Goal: Share content

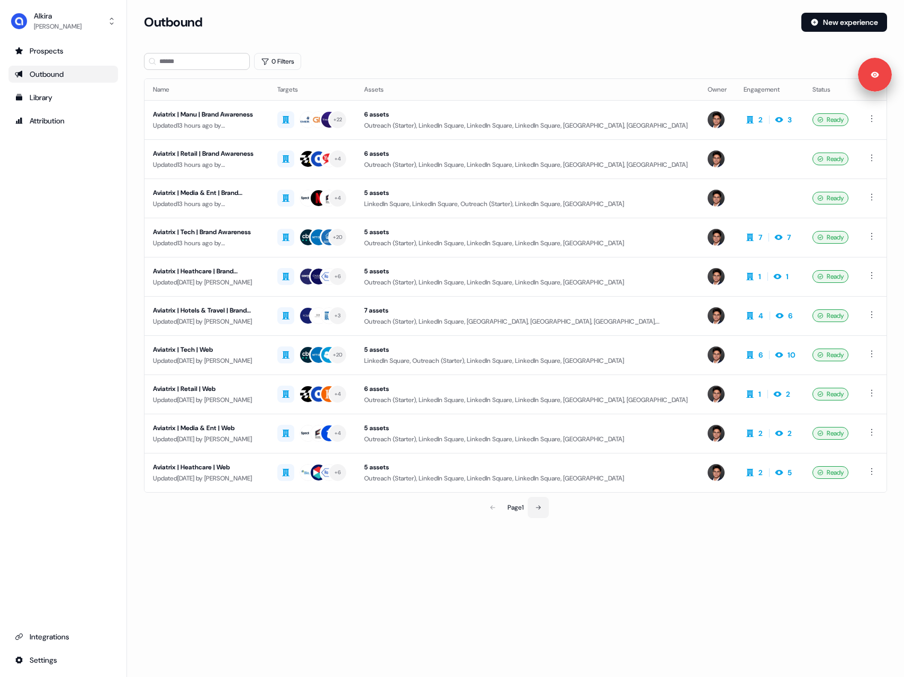
click at [540, 507] on icon at bounding box center [538, 507] width 5 height 4
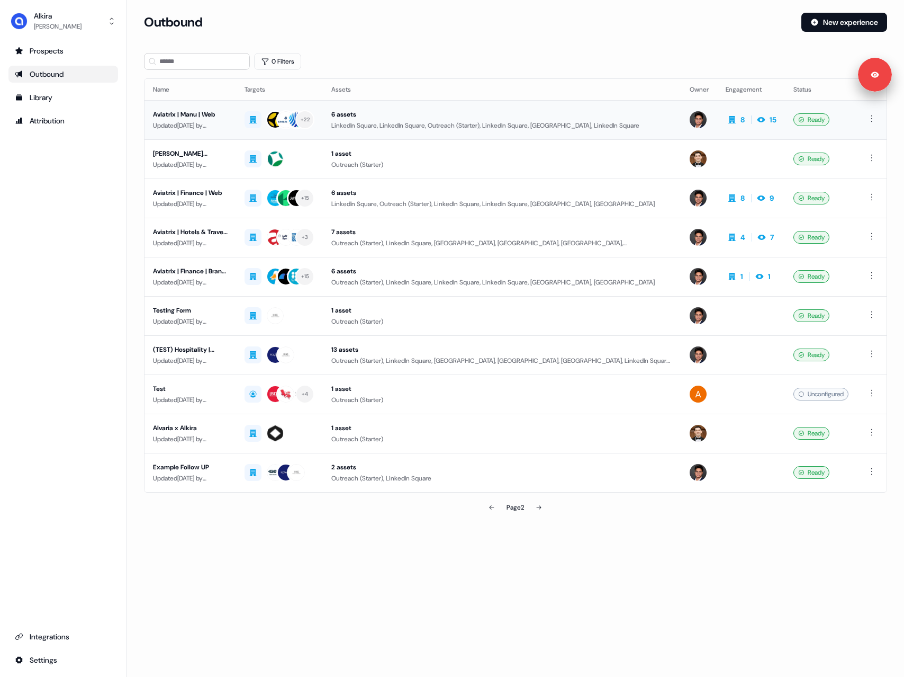
click at [204, 126] on div "Updated [DATE] by [PERSON_NAME]" at bounding box center [190, 125] width 75 height 11
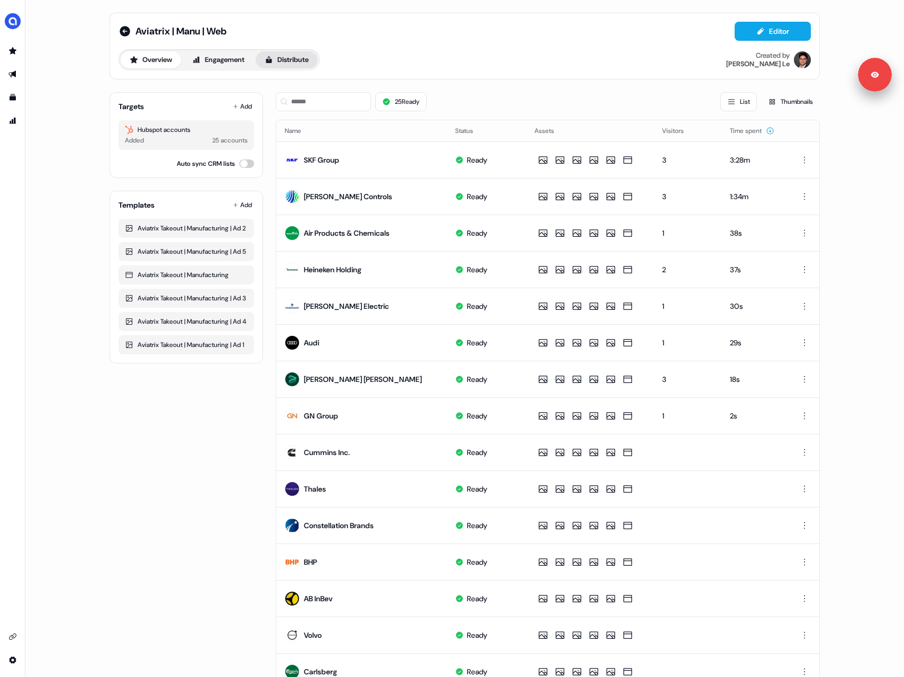
click at [287, 59] on button "Distribute" at bounding box center [287, 59] width 62 height 17
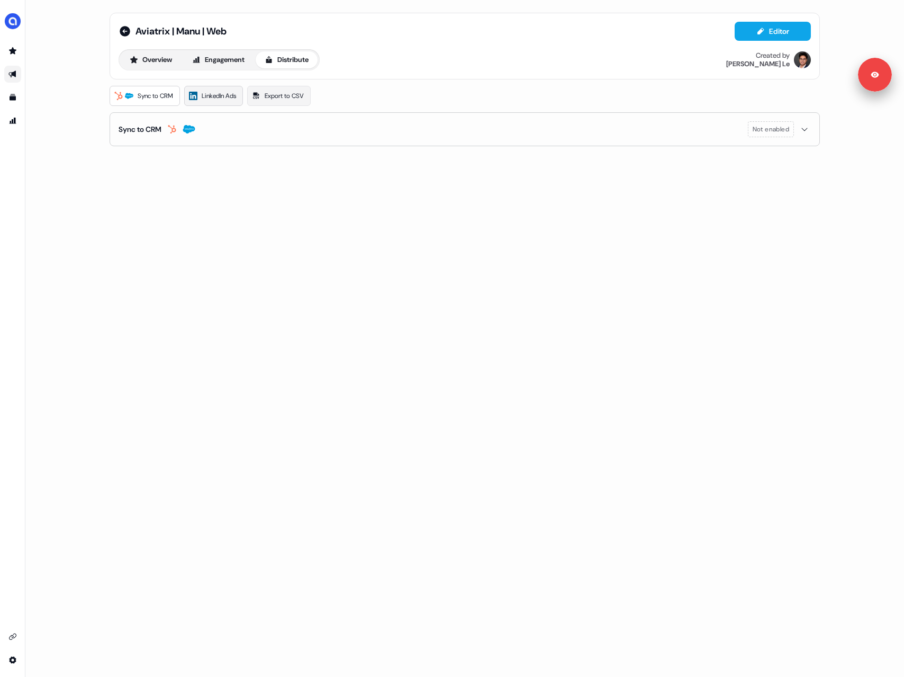
click at [223, 95] on span "LinkedIn Ads" at bounding box center [219, 96] width 34 height 11
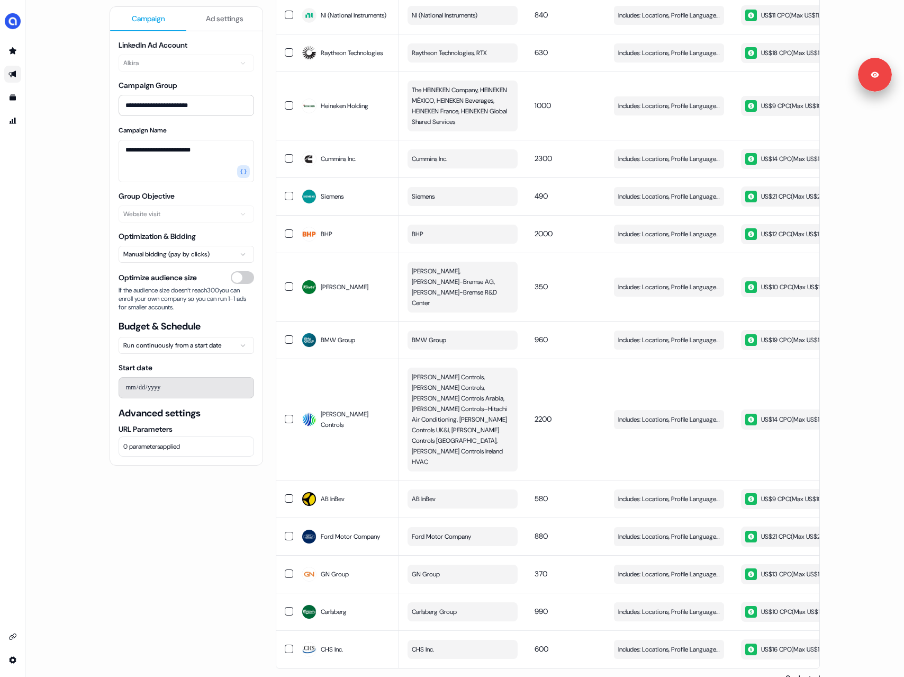
scroll to position [701, 0]
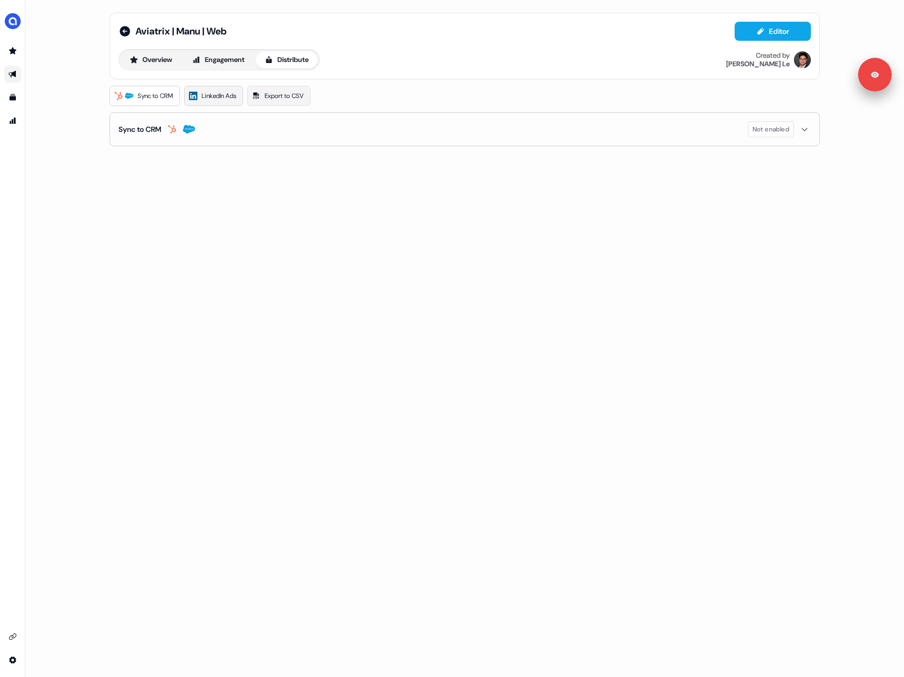
click at [221, 98] on span "LinkedIn Ads" at bounding box center [219, 96] width 34 height 11
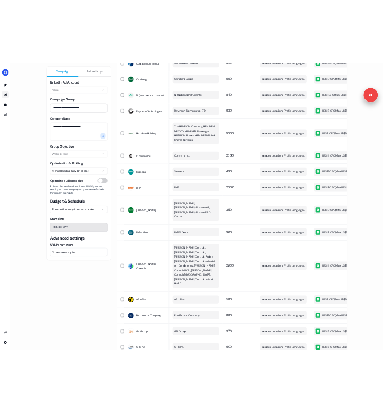
scroll to position [701, 0]
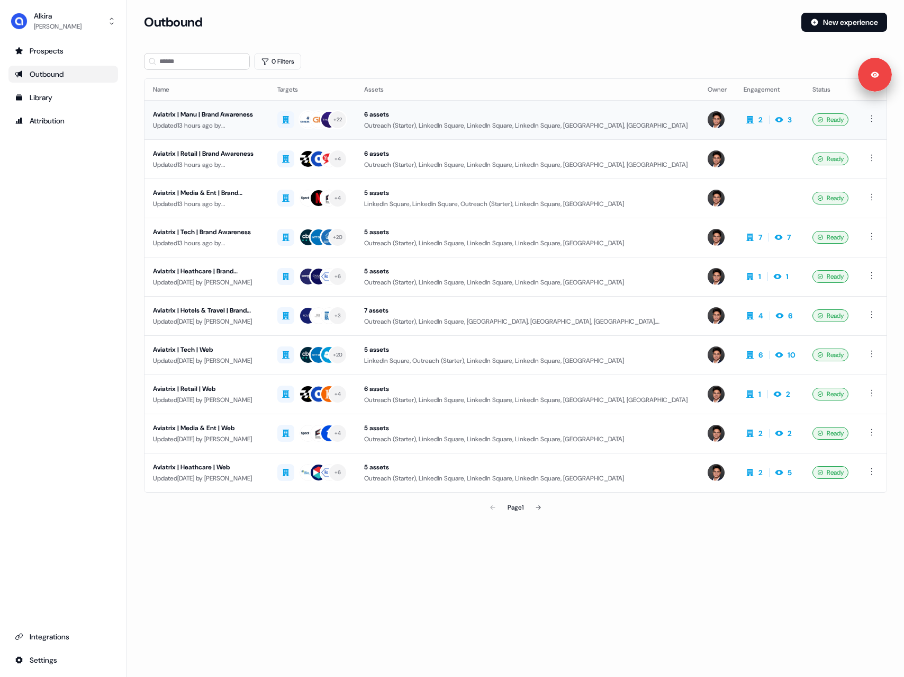
click at [212, 121] on div "Updated 13 hours ago by [PERSON_NAME]" at bounding box center [206, 125] width 107 height 11
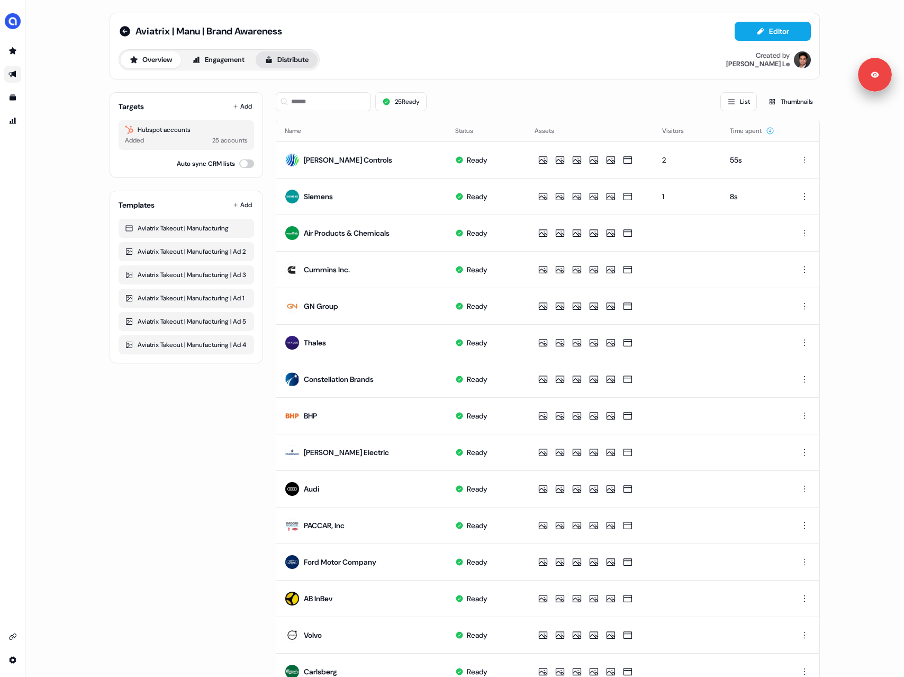
click at [302, 62] on button "Distribute" at bounding box center [287, 59] width 62 height 17
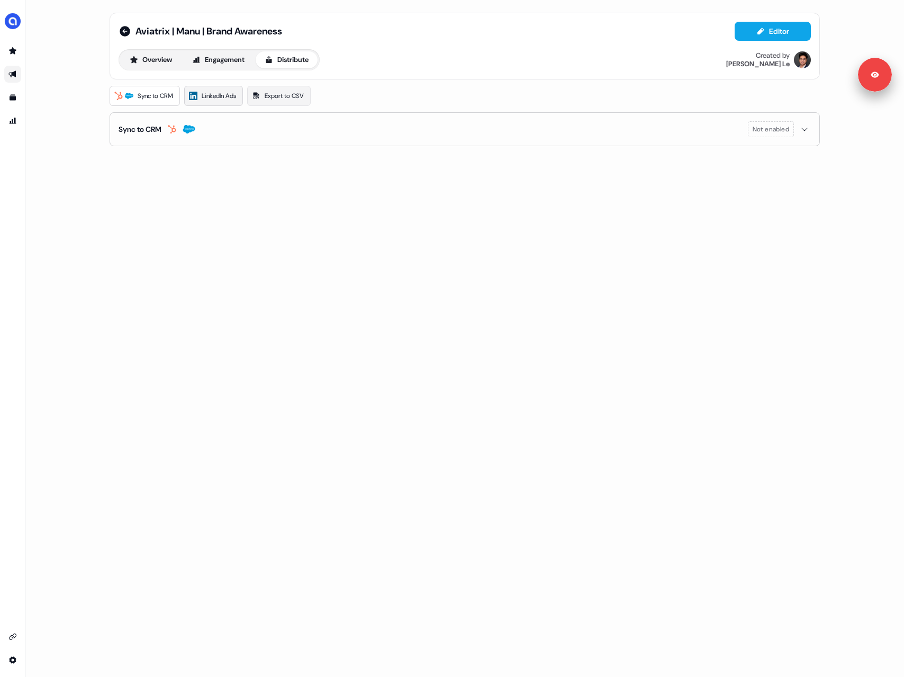
click at [219, 97] on span "LinkedIn Ads" at bounding box center [219, 96] width 34 height 11
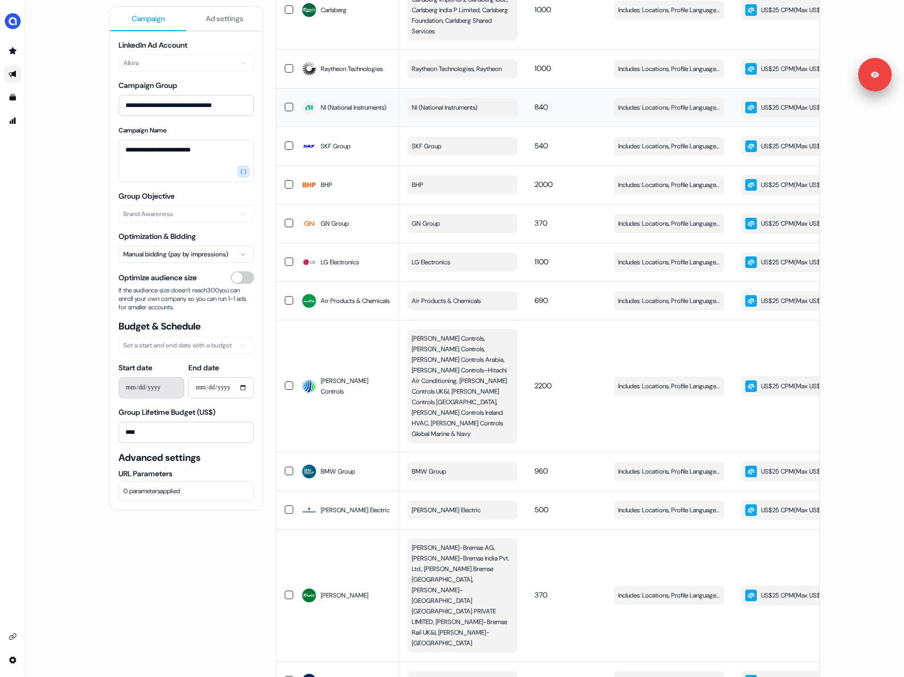
scroll to position [825, 0]
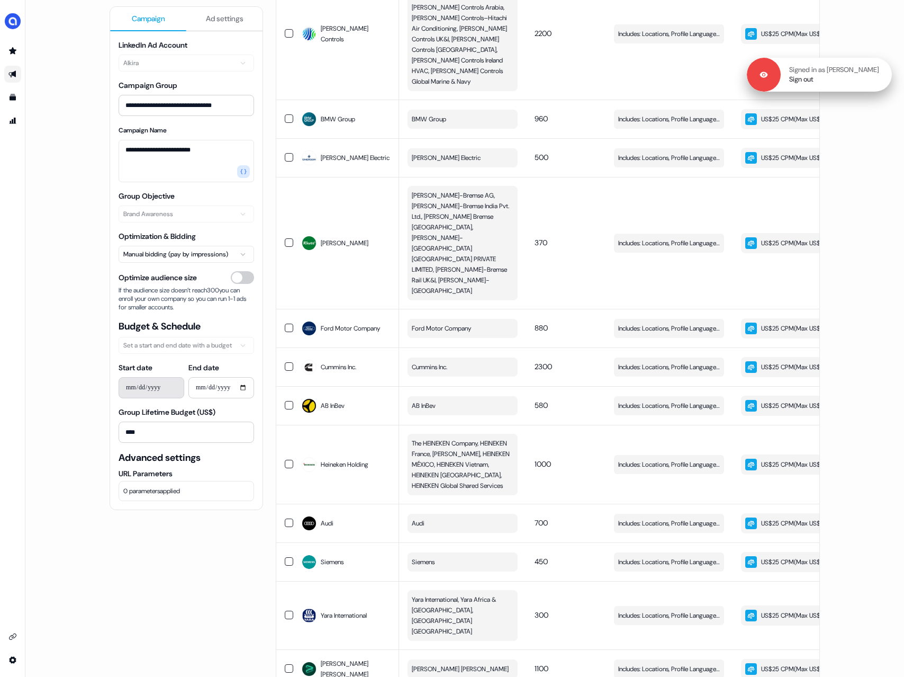
click at [872, 61] on div "Signed in as [PERSON_NAME] Sign out" at bounding box center [819, 75] width 145 height 34
click at [814, 82] on link "Sign out" at bounding box center [801, 80] width 24 height 10
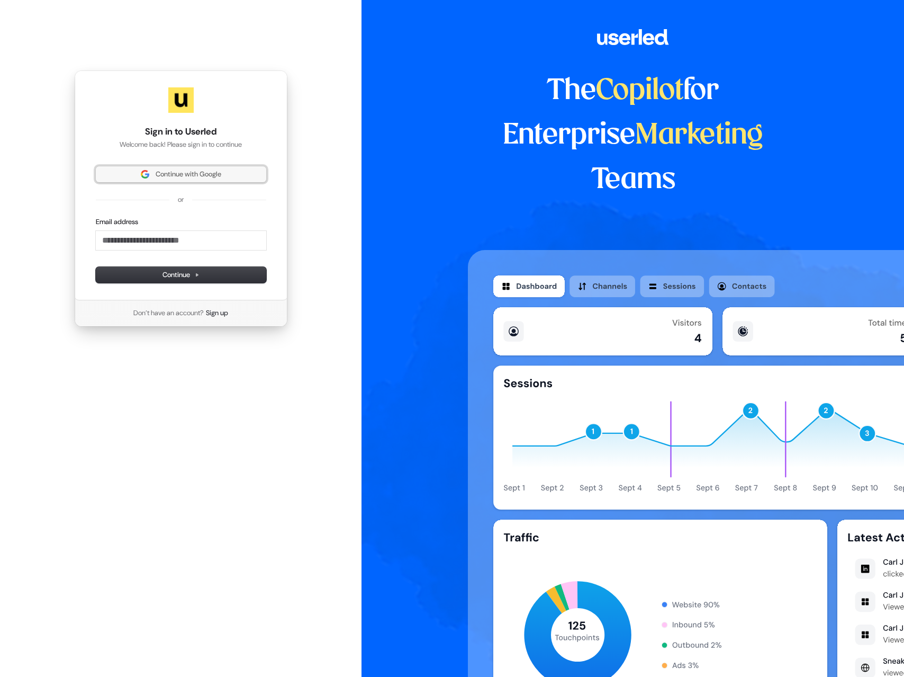
click at [170, 172] on span "Continue with Google" at bounding box center [189, 174] width 66 height 10
